Goal: Use online tool/utility

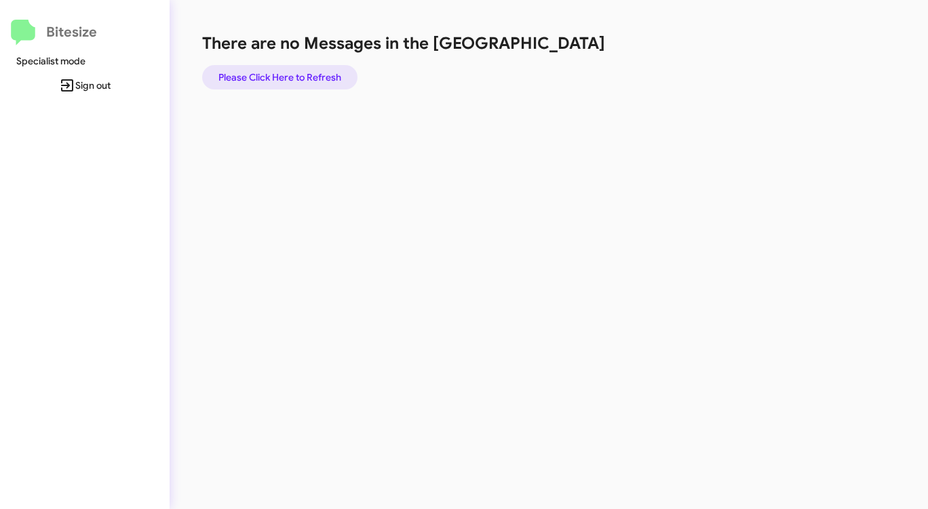
click at [288, 72] on span "Please Click Here to Refresh" at bounding box center [279, 77] width 123 height 24
click at [289, 72] on span "Please Click Here to Refresh" at bounding box center [279, 77] width 123 height 24
